Goal: Information Seeking & Learning: Learn about a topic

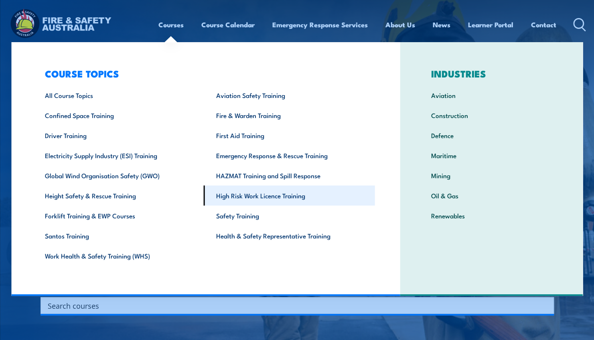
click at [258, 195] on link "High Risk Work Licence Training" at bounding box center [289, 195] width 171 height 20
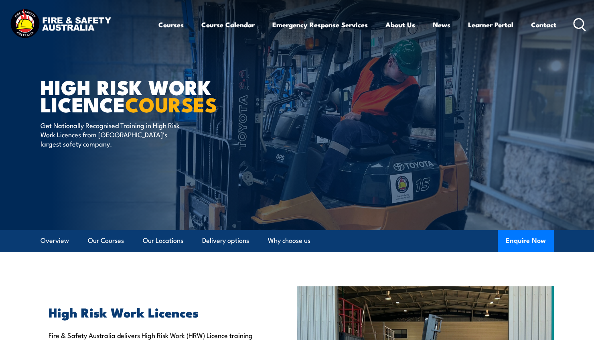
scroll to position [201, 0]
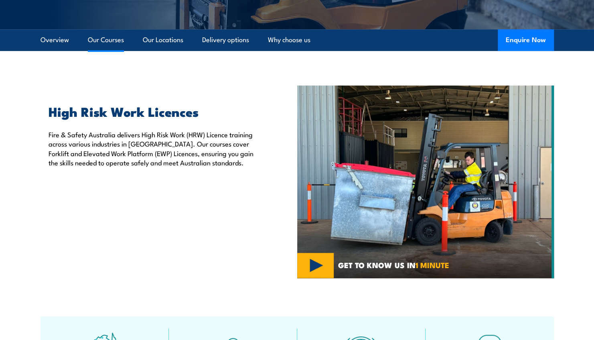
click at [113, 38] on link "Our Courses" at bounding box center [106, 39] width 36 height 21
